Goal: Information Seeking & Learning: Learn about a topic

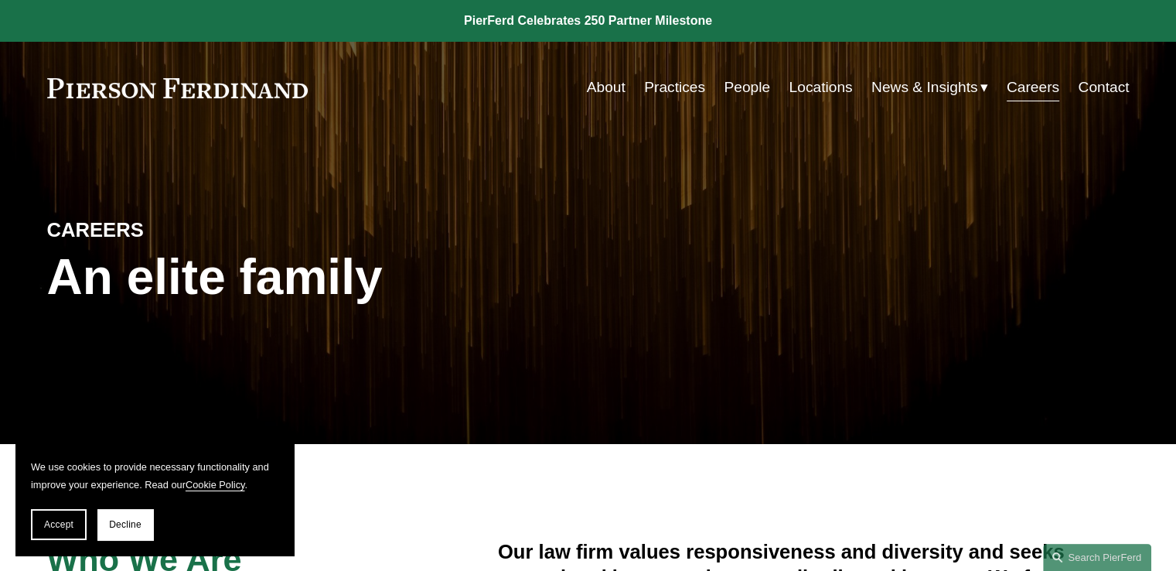
click at [677, 85] on link "Practices" at bounding box center [674, 87] width 61 height 29
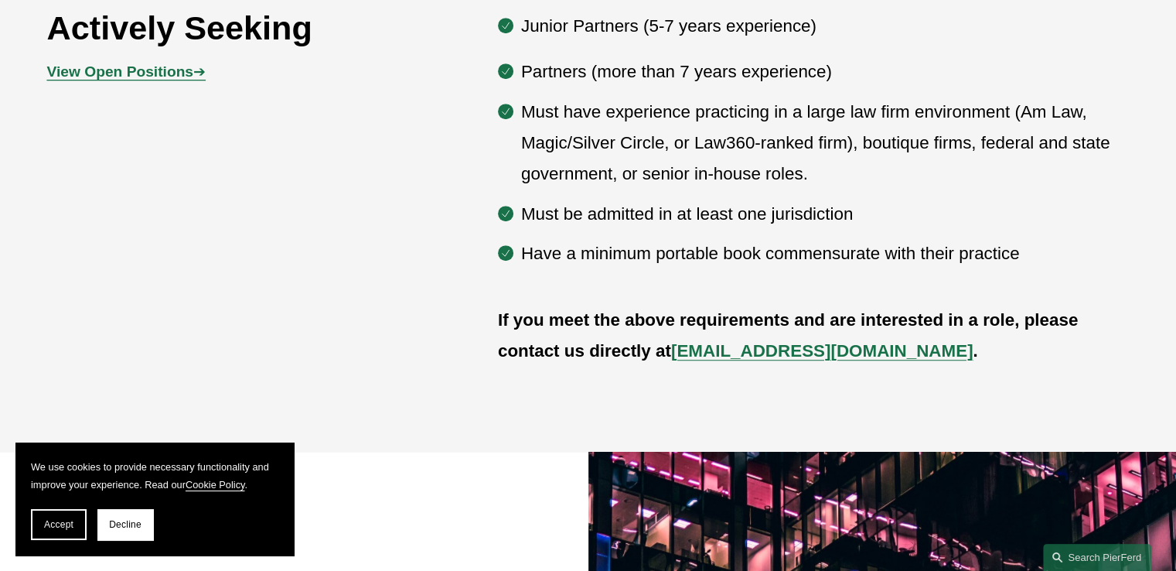
scroll to position [897, 0]
click at [707, 356] on strong "[EMAIL_ADDRESS][DOMAIN_NAME]" at bounding box center [822, 349] width 302 height 19
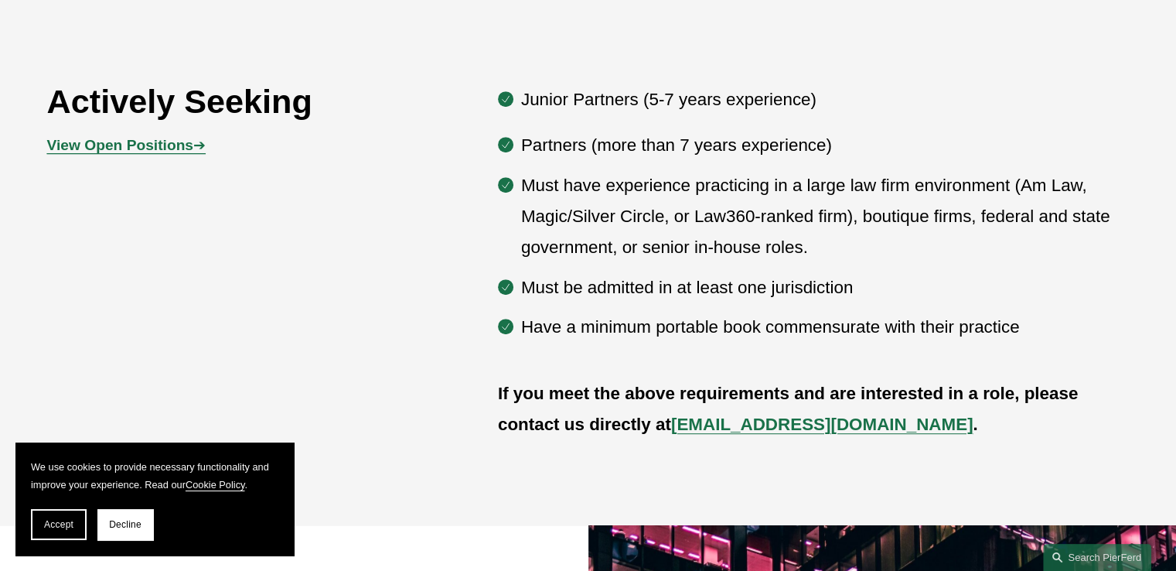
scroll to position [804, 0]
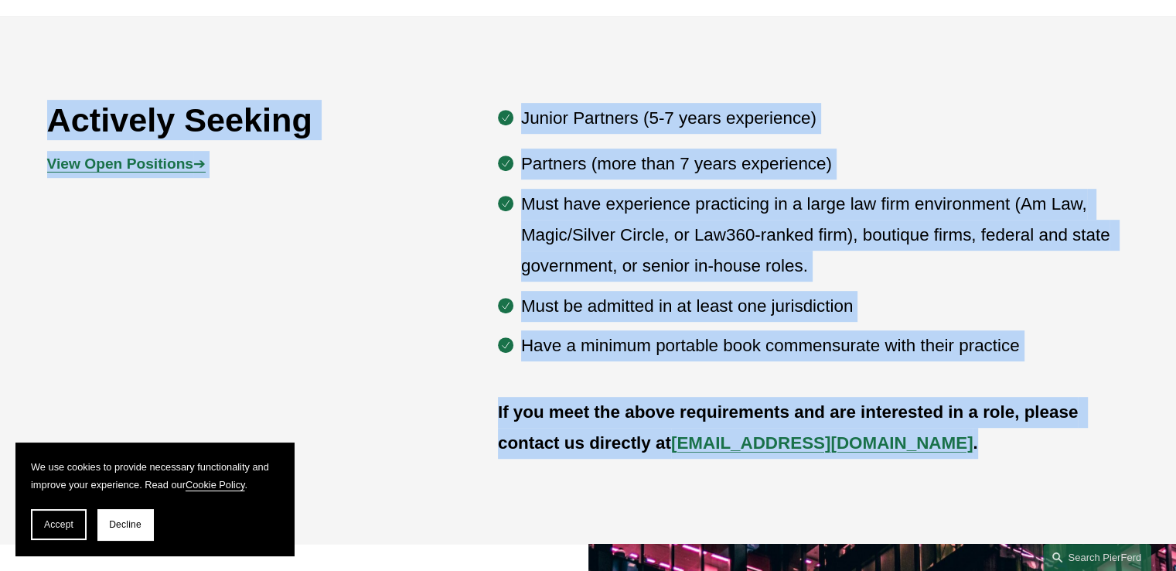
drag, startPoint x: 53, startPoint y: 87, endPoint x: 901, endPoint y: 449, distance: 921.4
click at [901, 449] on div "Actively Seeking View Open Positions ➔ Junior Partners (5-7 years experience) P…" at bounding box center [588, 279] width 1176 height 527
copy div "Actively Seeking View Open Positions ➔ Junior Partners (5-7 years experience) P…"
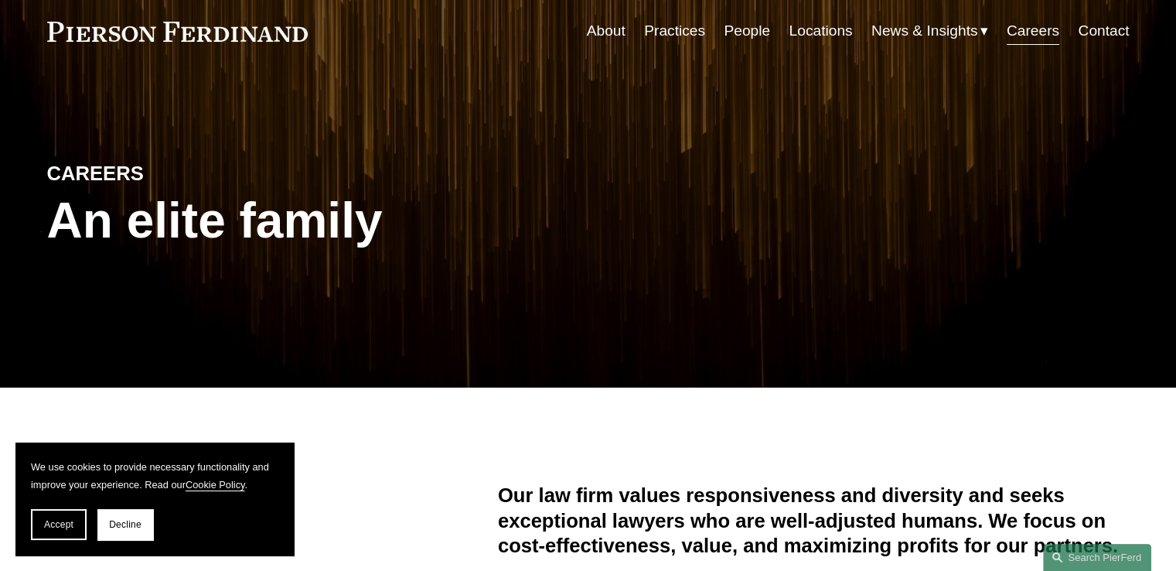
scroll to position [0, 0]
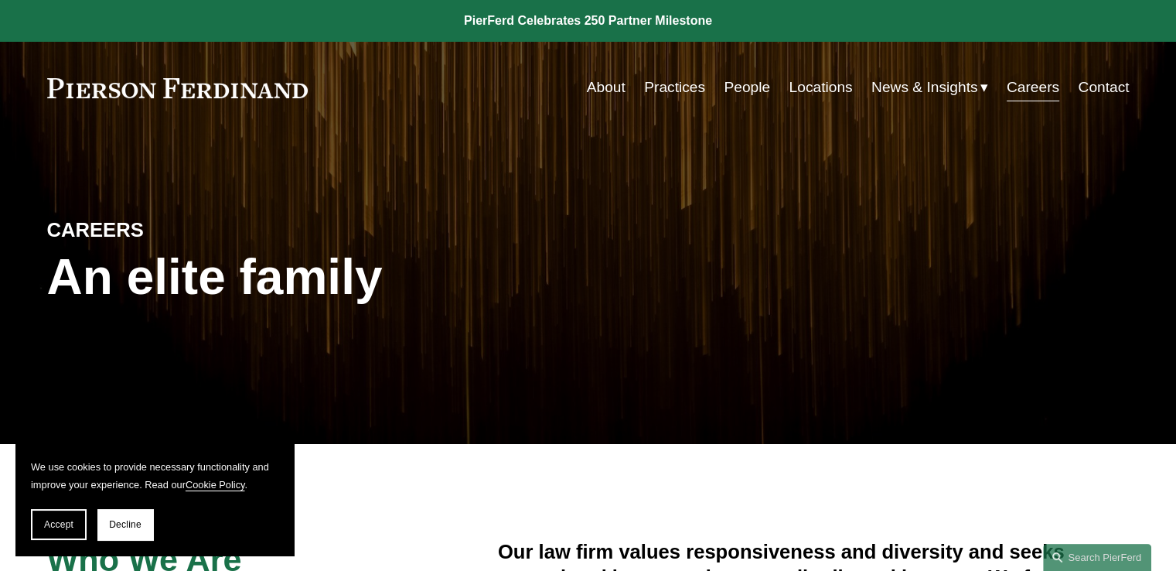
click at [558, 25] on link at bounding box center [588, 21] width 1176 height 42
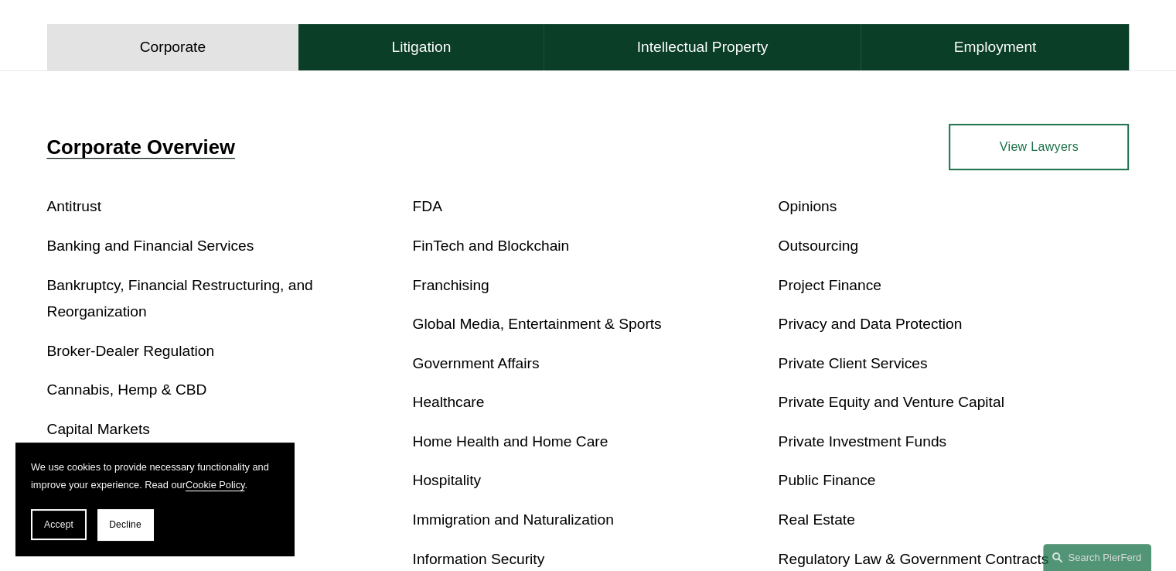
scroll to position [495, 0]
click at [441, 49] on h4 "Litigation" at bounding box center [421, 48] width 60 height 19
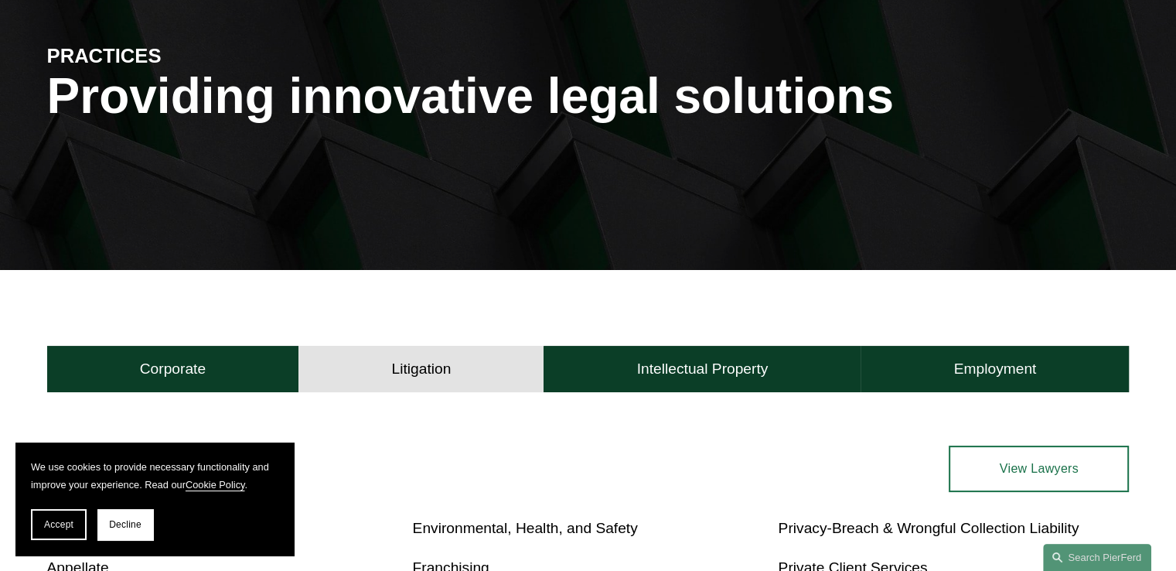
scroll to position [118, 0]
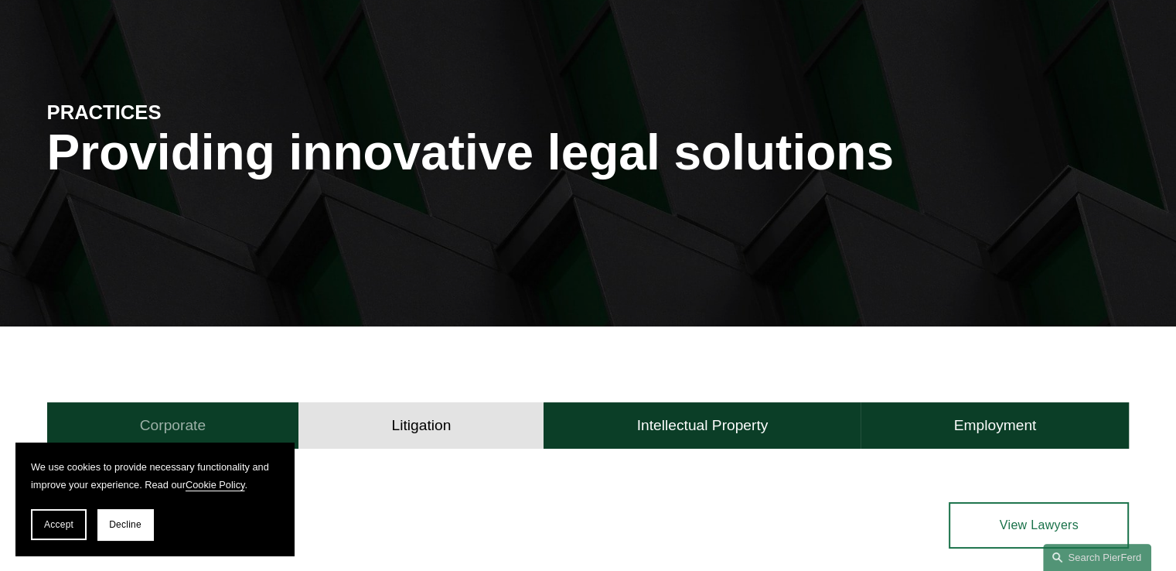
click at [155, 417] on h4 "Corporate" at bounding box center [173, 425] width 66 height 19
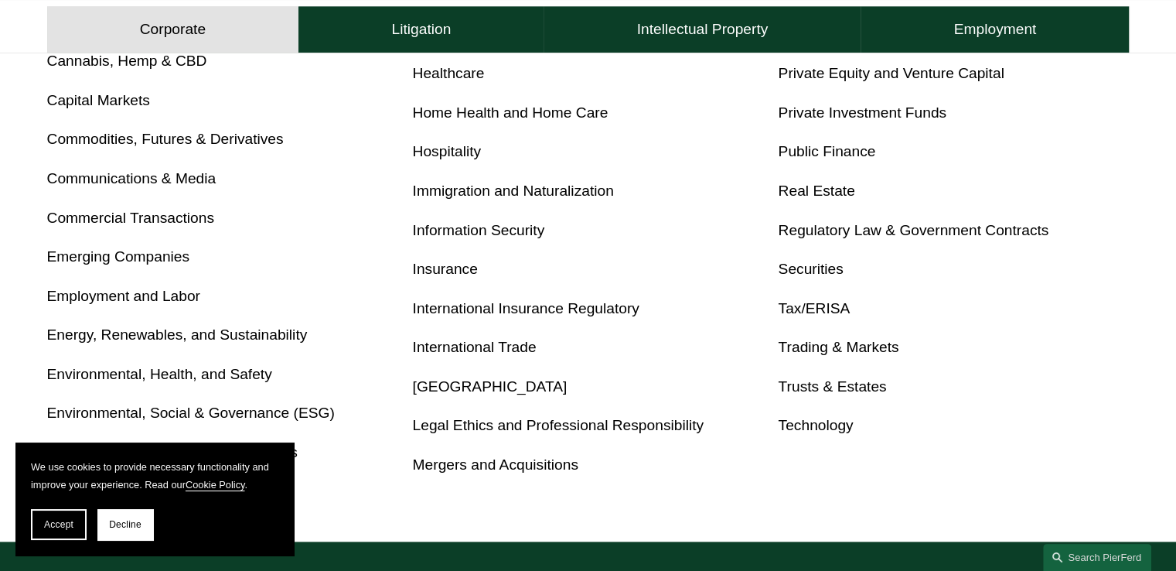
scroll to position [829, 0]
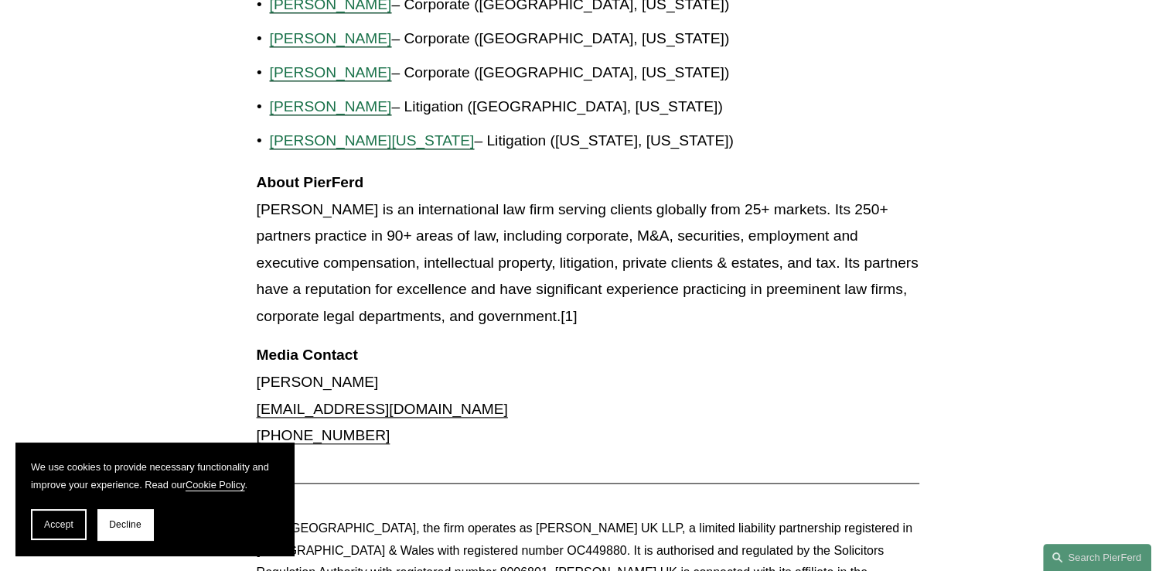
scroll to position [1701, 0]
